Goal: Task Accomplishment & Management: Use online tool/utility

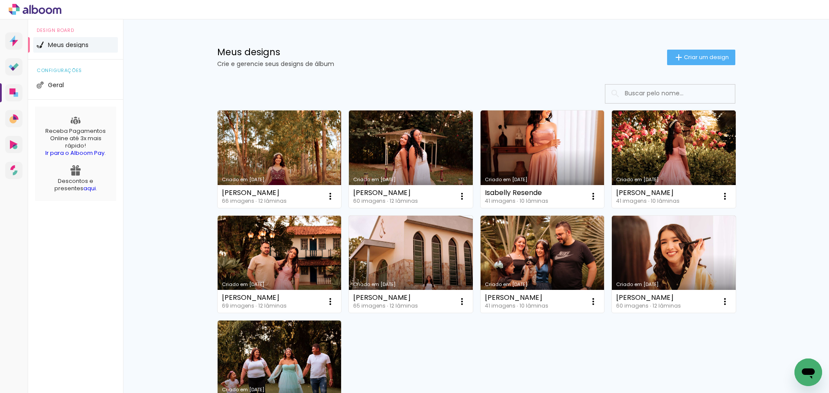
click at [417, 342] on div "Criado em [DATE] [PERSON_NAME] 66 imagens ∙ 12 lâminas Abrir Fazer uma cópia Ex…" at bounding box center [476, 264] width 526 height 316
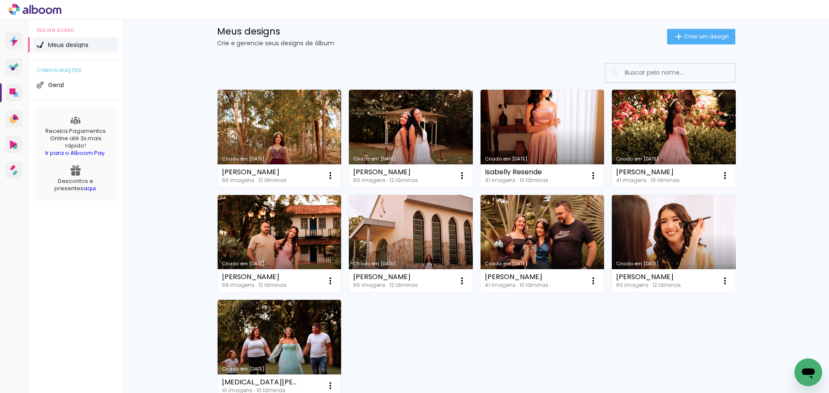
scroll to position [22, 0]
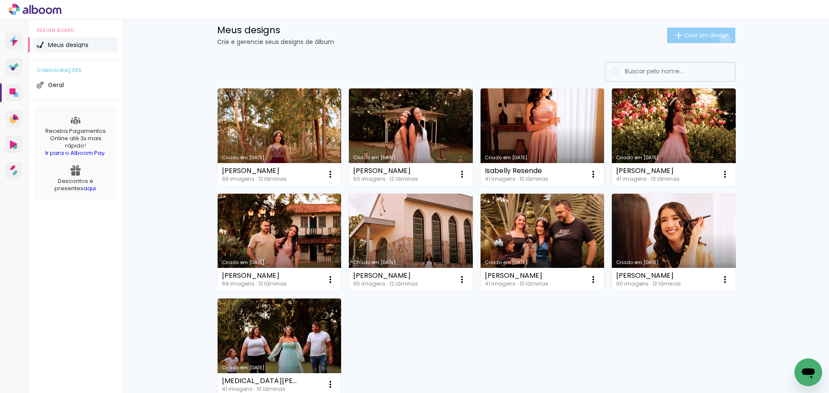
click at [720, 40] on paper-button "Criar um design" at bounding box center [701, 36] width 68 height 16
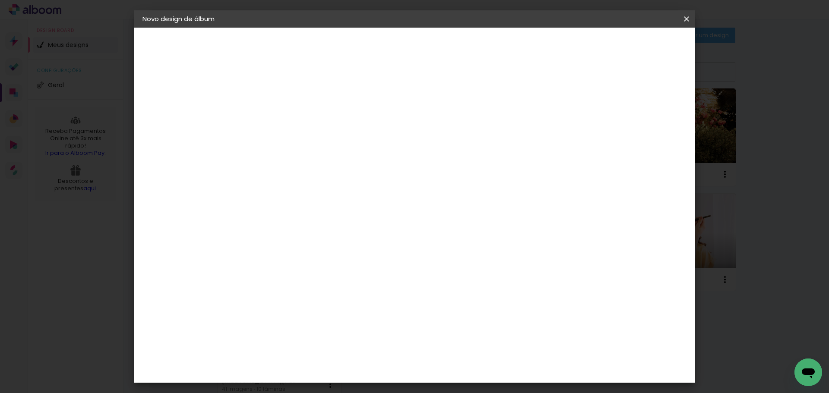
click at [284, 114] on input at bounding box center [284, 115] width 0 height 13
type input "[PERSON_NAME]"
type paper-input "[PERSON_NAME]"
click at [0, 0] on slot "Avançar" at bounding box center [0, 0] width 0 height 0
click at [349, 161] on input at bounding box center [305, 164] width 87 height 11
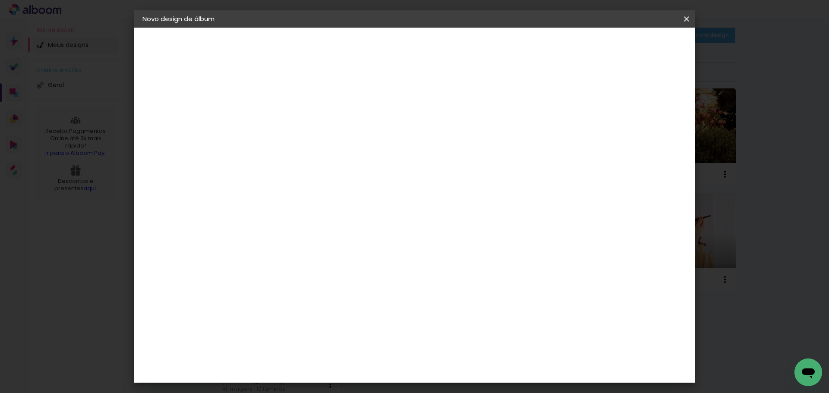
type input "cr"
type paper-input "cr"
click at [304, 212] on div "Criativa Álbuns" at bounding box center [291, 218] width 26 height 14
click at [0, 0] on slot "Avançar" at bounding box center [0, 0] width 0 height 0
click at [317, 144] on input "text" at bounding box center [301, 150] width 34 height 13
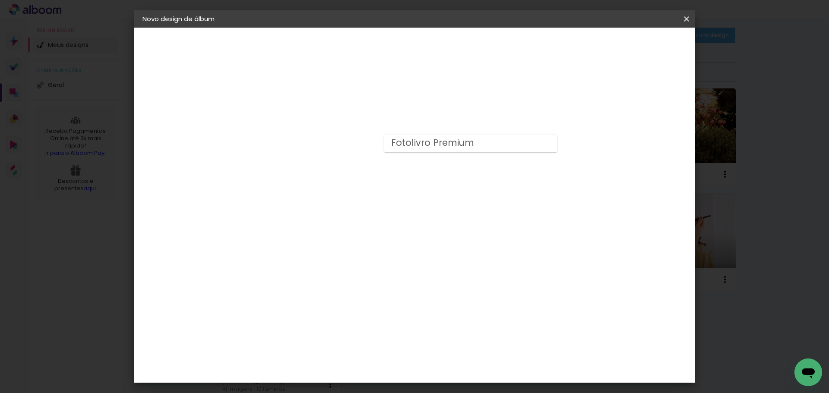
click at [0, 0] on slot "Fotolivro Premium" at bounding box center [0, 0] width 0 height 0
type input "Fotolivro Premium"
click at [342, 314] on span "30 × 30" at bounding box center [322, 325] width 40 height 23
click at [0, 0] on slot "Avançar" at bounding box center [0, 0] width 0 height 0
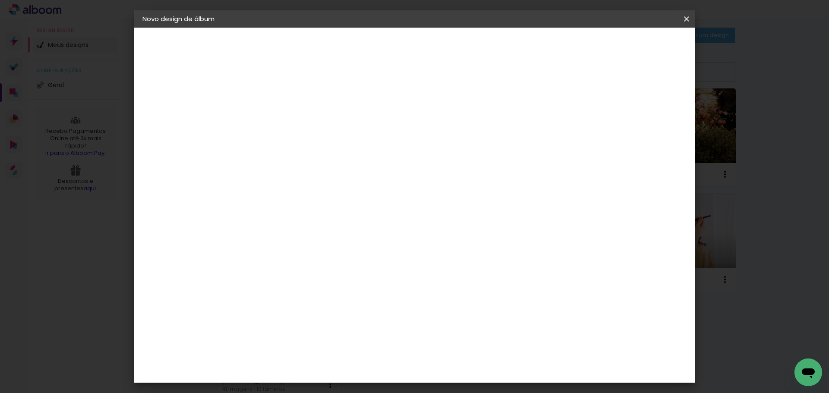
drag, startPoint x: 270, startPoint y: 92, endPoint x: 254, endPoint y: 91, distance: 16.0
click at [254, 91] on div "mm Mostrar sangria 30.3 cm Largura da página 30.5 cm Altura 60.6 cm Largura da …" at bounding box center [450, 64] width 408 height 73
type input "11"
type paper-input "11"
click at [254, 91] on div "mm Mostrar sangria 30.3 cm Largura da página 30.5 cm Altura 60.6 cm Largura da …" at bounding box center [450, 64] width 408 height 73
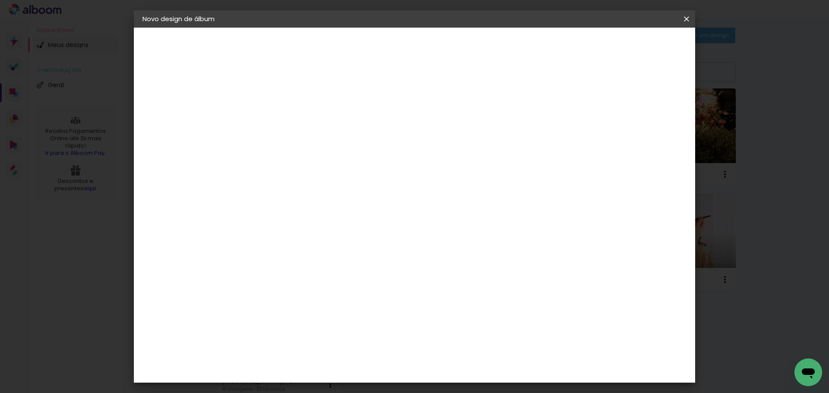
click at [279, 94] on input "11" at bounding box center [277, 93] width 30 height 11
type input "1"
type paper-input "1"
click at [584, 94] on div at bounding box center [580, 93] width 8 height 8
type paper-checkbox "on"
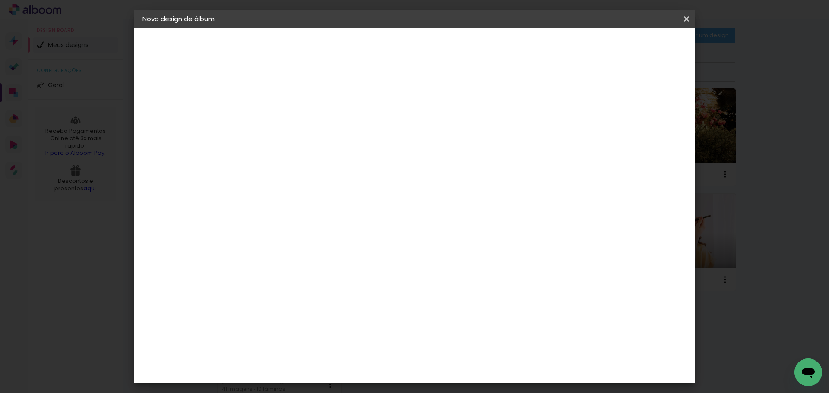
click at [633, 45] on span "Iniciar design" at bounding box center [612, 46] width 39 height 6
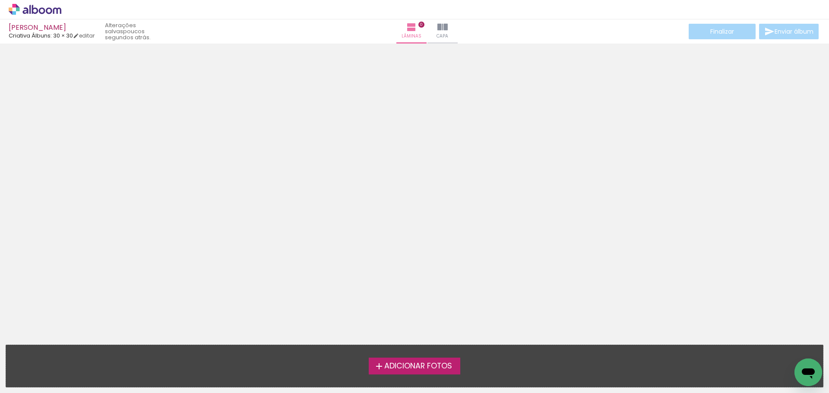
click at [429, 366] on span "Adicionar Fotos" at bounding box center [418, 367] width 68 height 8
click at [0, 0] on input "file" at bounding box center [0, 0] width 0 height 0
